Goal: Use online tool/utility

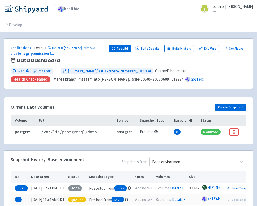
scroll to position [28, 0]
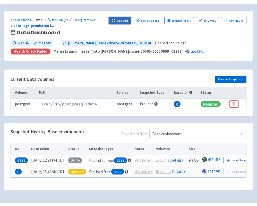
click at [113, 22] on button "Rebuild" at bounding box center [120, 20] width 22 height 7
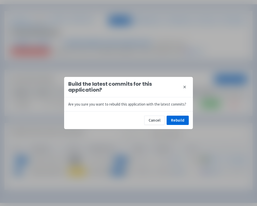
click at [179, 113] on div "Cancel Rebuild" at bounding box center [128, 120] width 129 height 18
click at [179, 117] on button "Rebuild" at bounding box center [178, 119] width 22 height 9
